Goal: Task Accomplishment & Management: Use online tool/utility

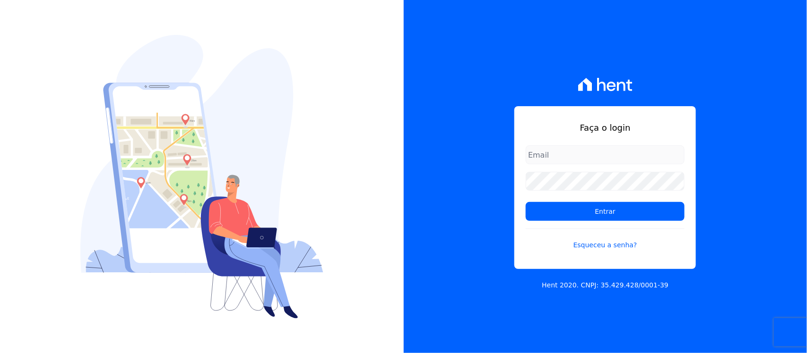
type input "[PERSON_NAME][EMAIL_ADDRESS][PERSON_NAME][DOMAIN_NAME]"
click at [566, 223] on form "[PERSON_NAME][EMAIL_ADDRESS][PERSON_NAME][DOMAIN_NAME] Entrar Esqueceu a senha?" at bounding box center [604, 204] width 159 height 116
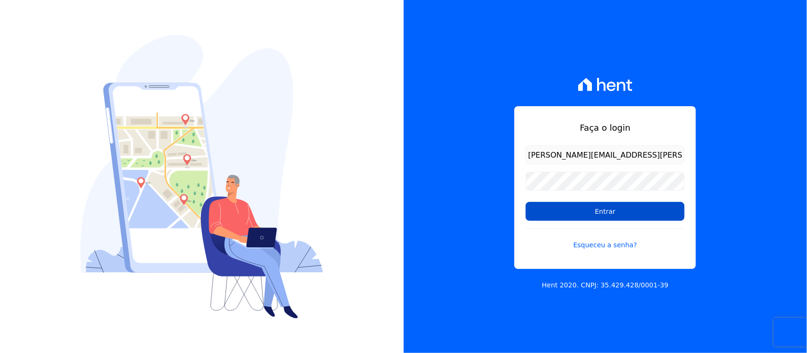
click at [560, 210] on input "Entrar" at bounding box center [604, 211] width 159 height 19
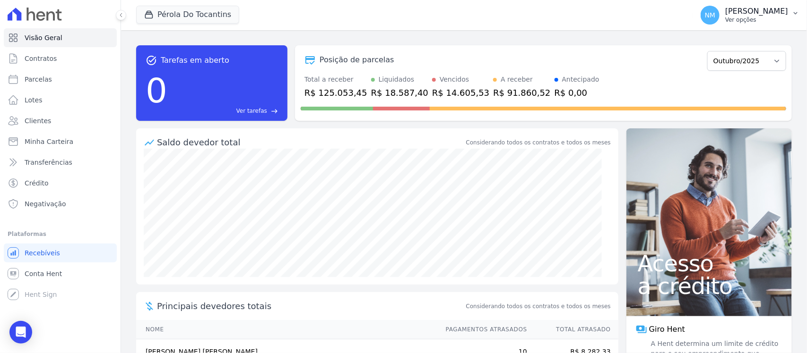
click at [787, 11] on p "Nilda Moura" at bounding box center [756, 11] width 63 height 9
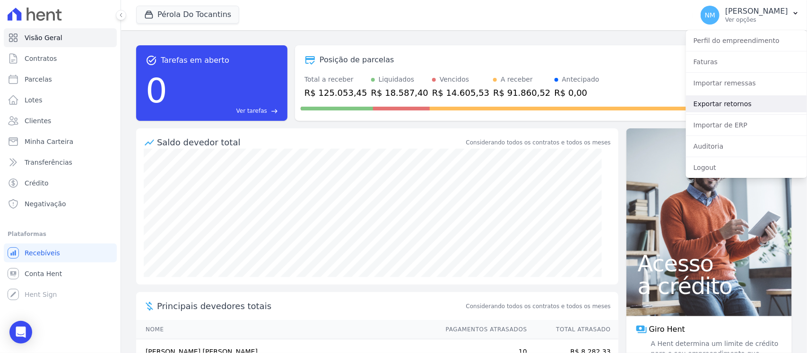
drag, startPoint x: 732, startPoint y: 105, endPoint x: 711, endPoint y: 107, distance: 21.3
click at [732, 105] on link "Exportar retornos" at bounding box center [746, 103] width 121 height 17
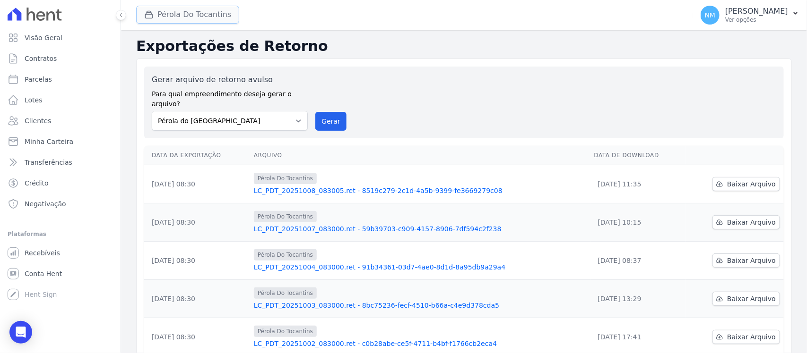
click at [190, 13] on button "Pérola Do Tocantins" at bounding box center [187, 15] width 103 height 18
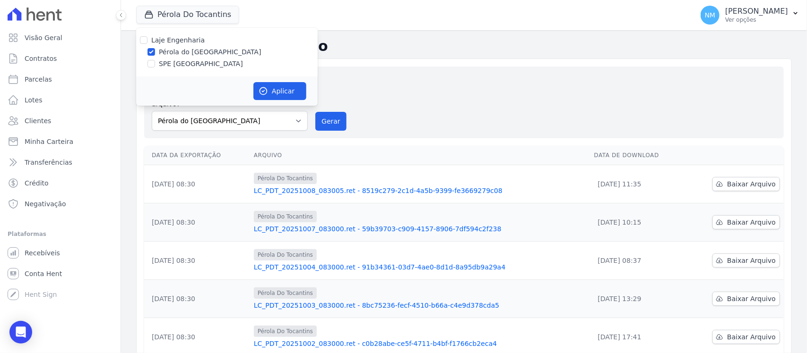
click at [166, 64] on label "SPE Montenegro" at bounding box center [201, 64] width 84 height 10
click at [155, 64] on input "SPE Montenegro" at bounding box center [151, 64] width 8 height 8
checkbox input "true"
click at [169, 53] on label "Pérola do Tocantins" at bounding box center [210, 52] width 103 height 10
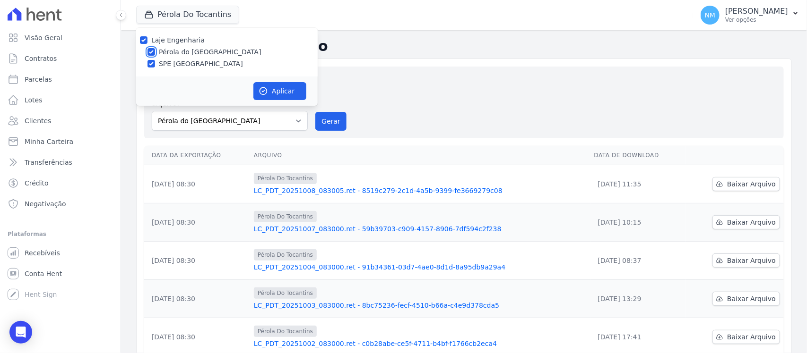
click at [155, 53] on input "Pérola do Tocantins" at bounding box center [151, 52] width 8 height 8
checkbox input "false"
drag, startPoint x: 277, startPoint y: 86, endPoint x: 421, endPoint y: 88, distance: 143.7
click at [279, 86] on button "Aplicar" at bounding box center [279, 91] width 53 height 18
